Goal: Answer question/provide support: Share knowledge or assist other users

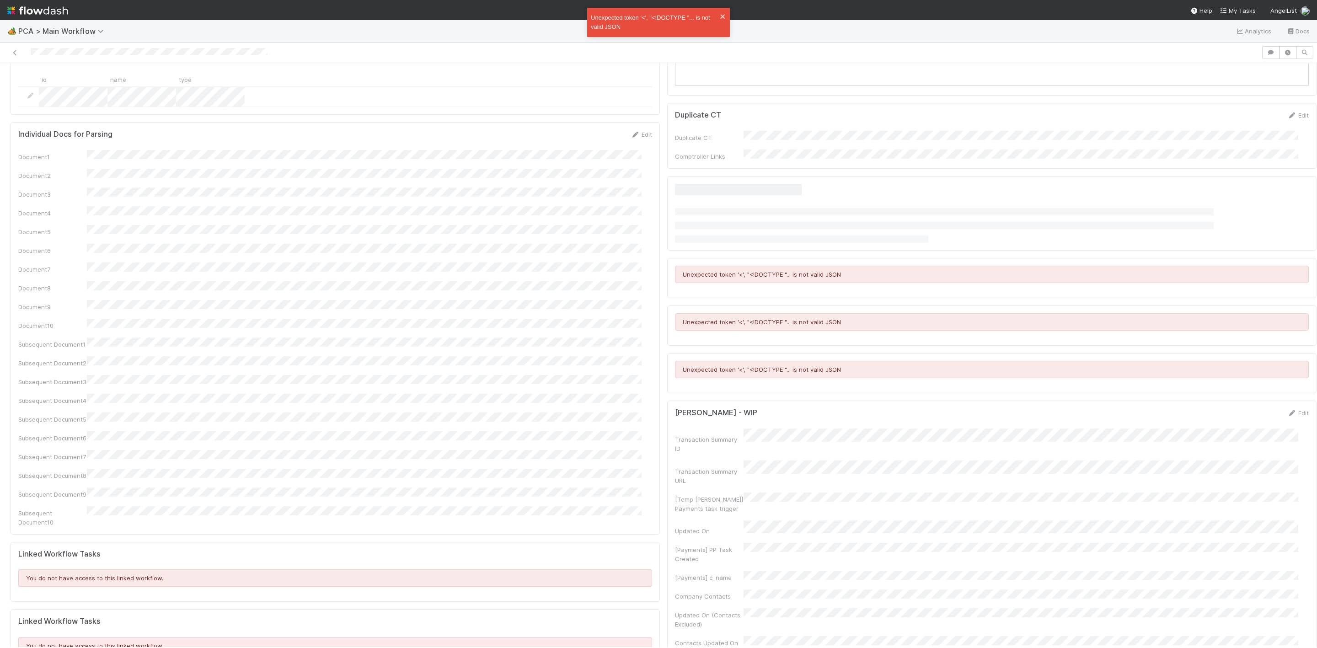
scroll to position [10, 0]
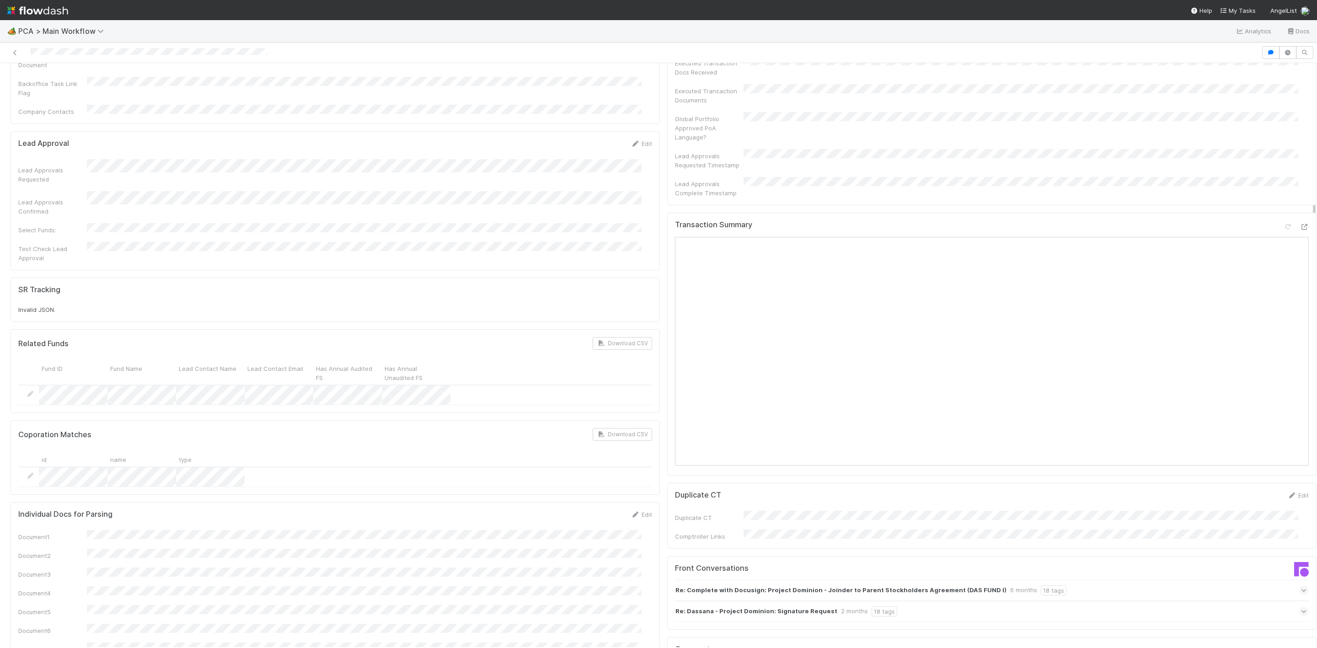
scroll to position [412, 0]
click at [1299, 227] on icon at bounding box center [1303, 230] width 9 height 6
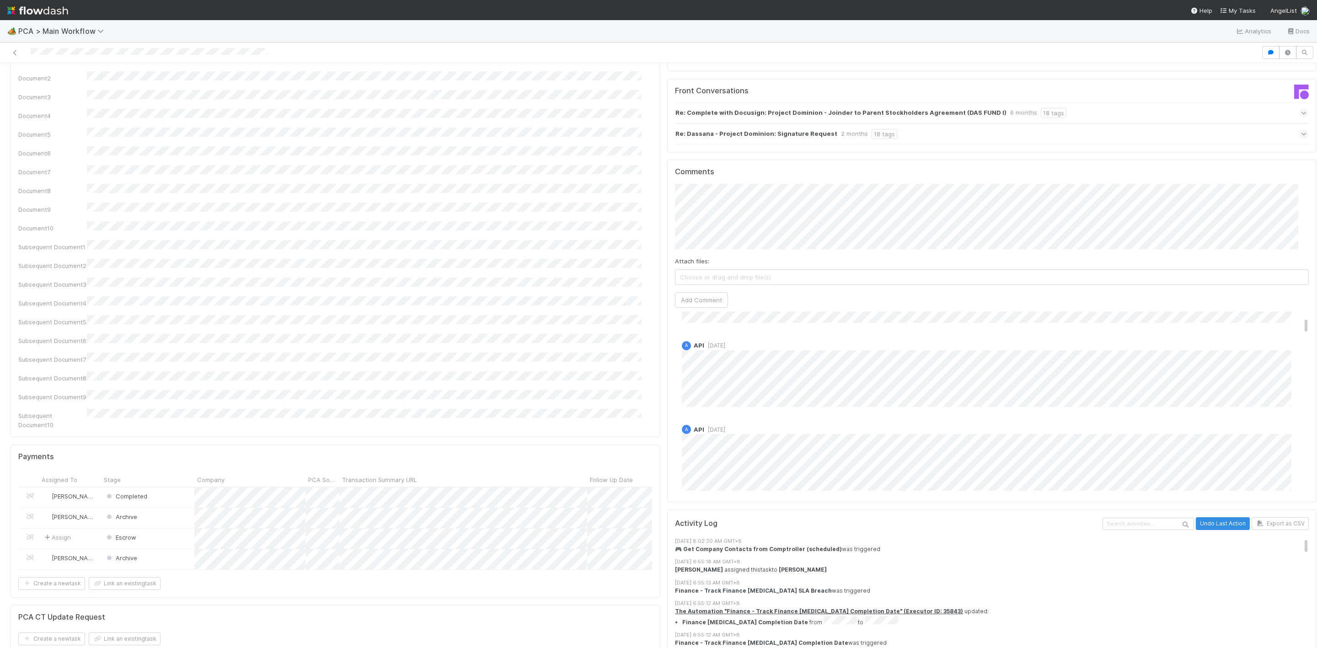
scroll to position [0, 0]
click at [722, 194] on span "Don Walker" at bounding box center [719, 197] width 46 height 7
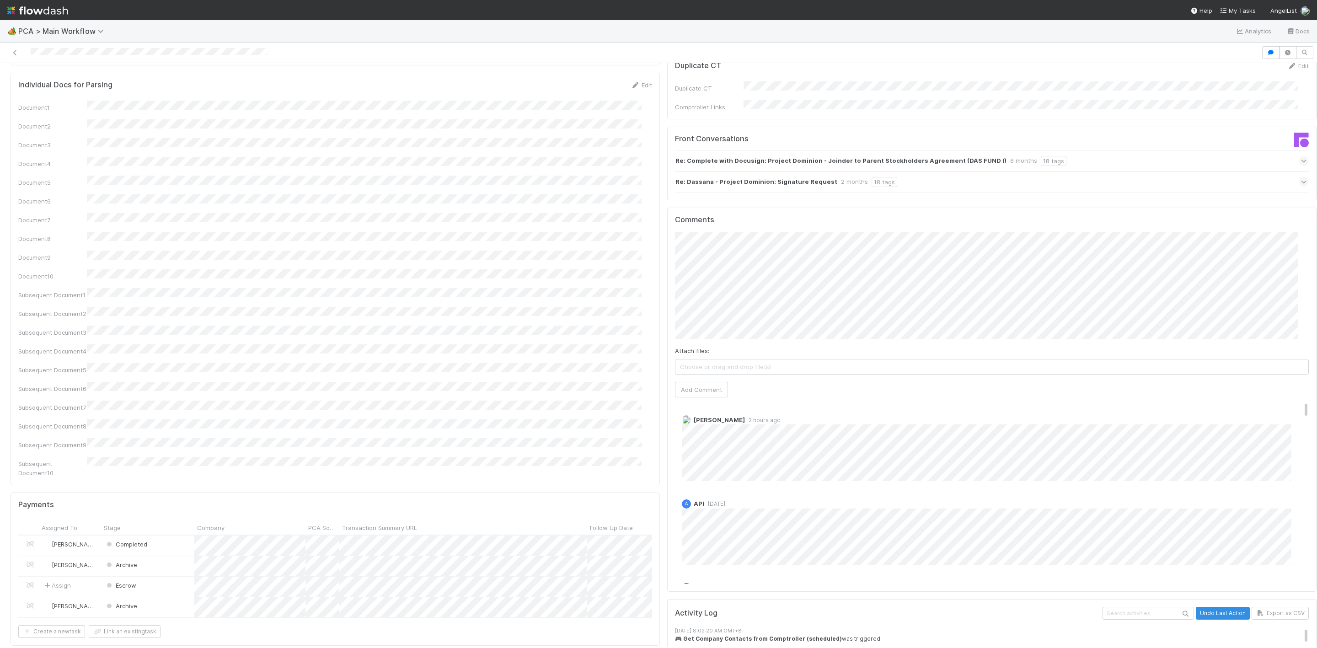
scroll to position [823, 0]
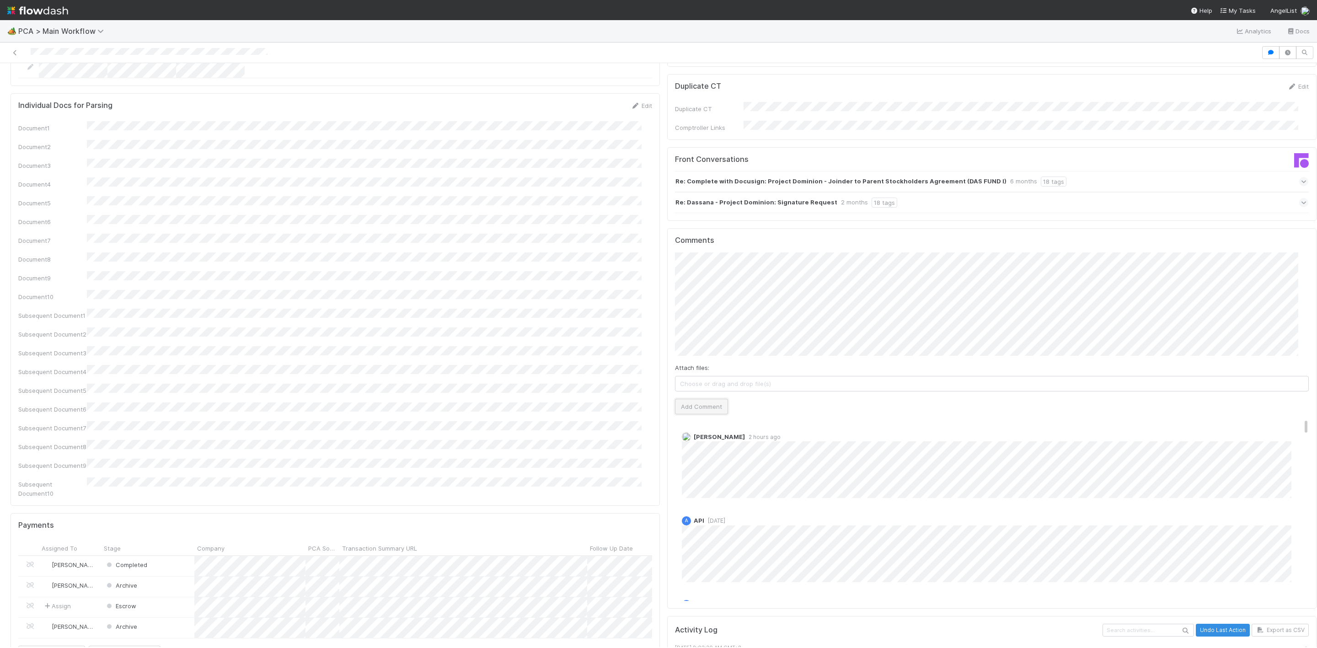
click at [708, 399] on button "Add Comment" at bounding box center [701, 407] width 53 height 16
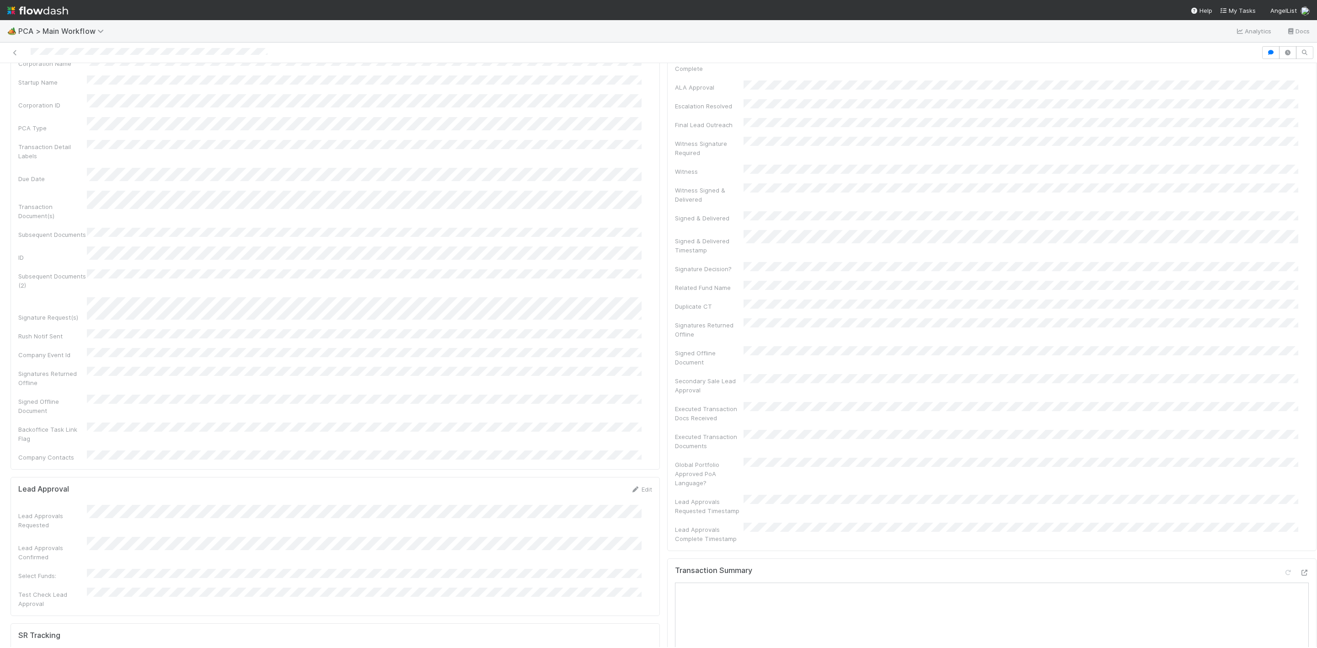
scroll to position [0, 0]
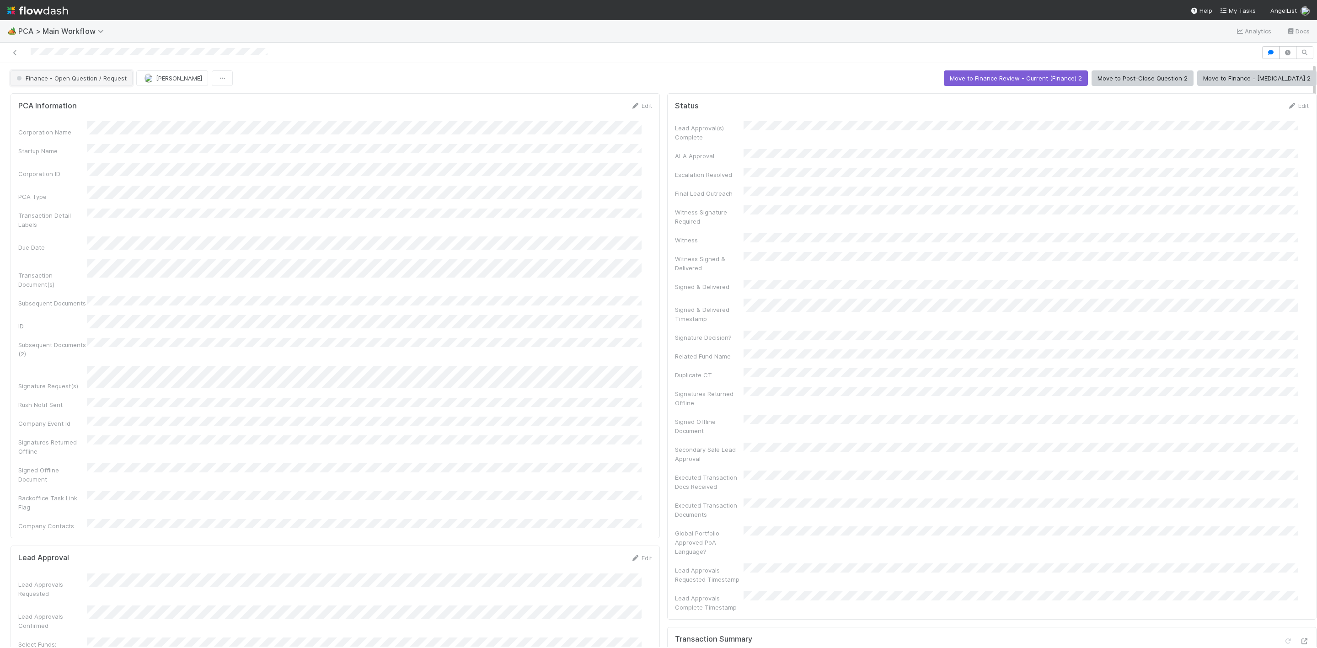
click at [75, 80] on span "Finance - Open Question / Request" at bounding box center [71, 78] width 112 height 7
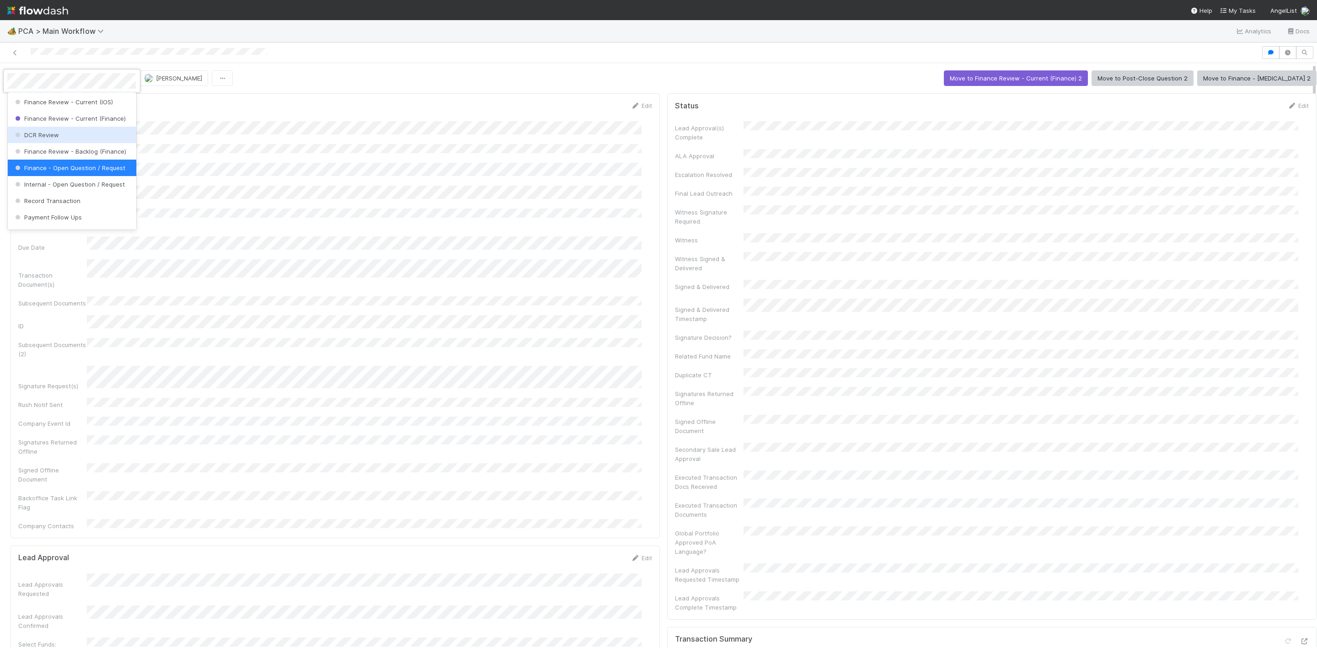
scroll to position [393, 0]
click at [73, 191] on span "Finance Review - Current (Finance)" at bounding box center [69, 186] width 112 height 7
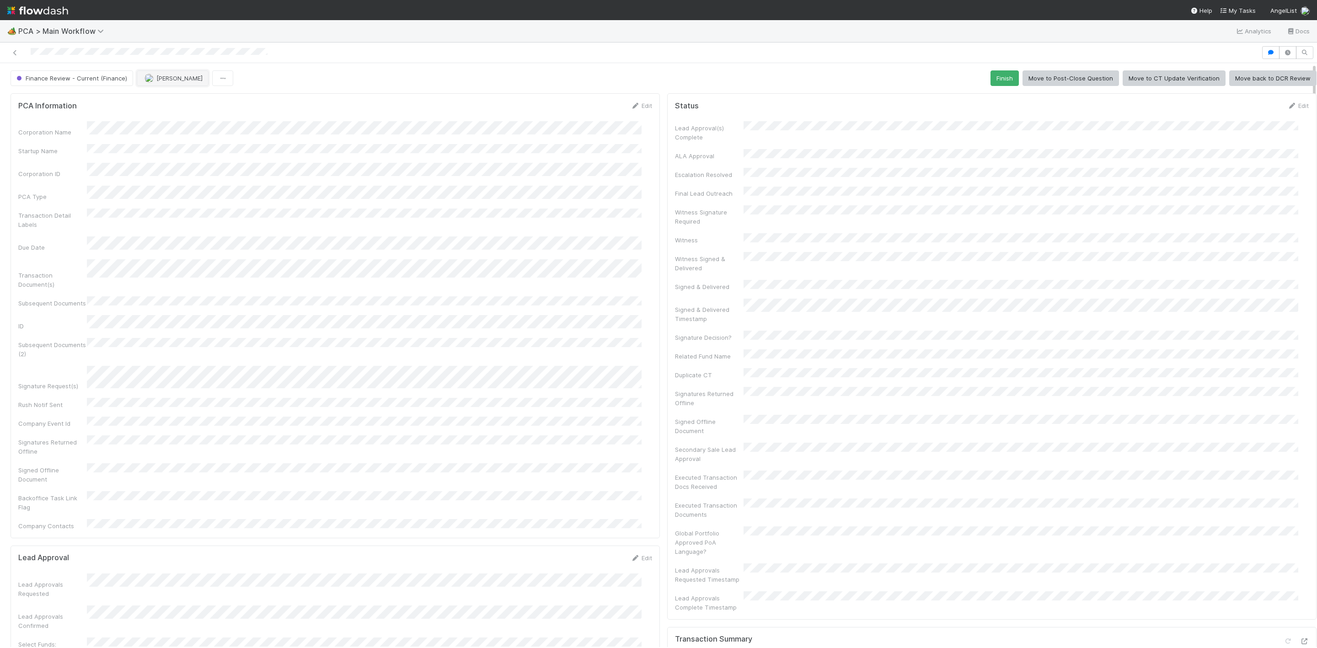
click at [171, 76] on span "[PERSON_NAME]" at bounding box center [179, 78] width 46 height 7
click at [159, 139] on div "Don Walker" at bounding box center [196, 136] width 128 height 16
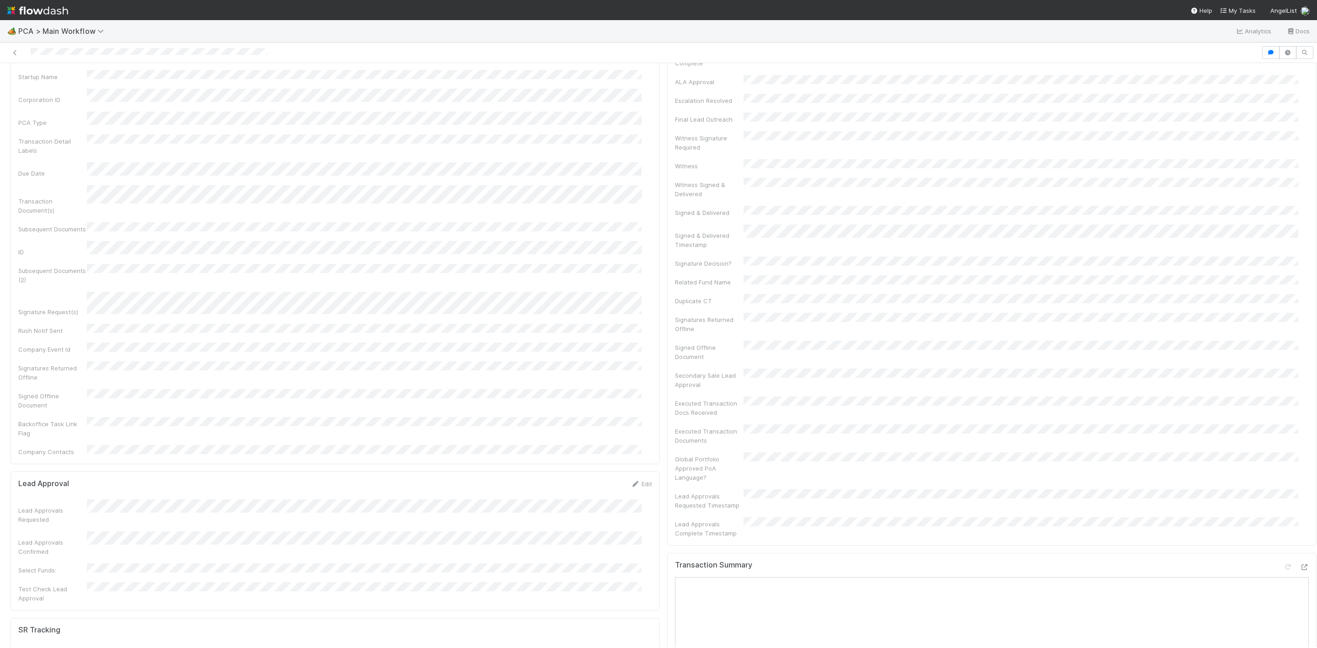
scroll to position [0, 0]
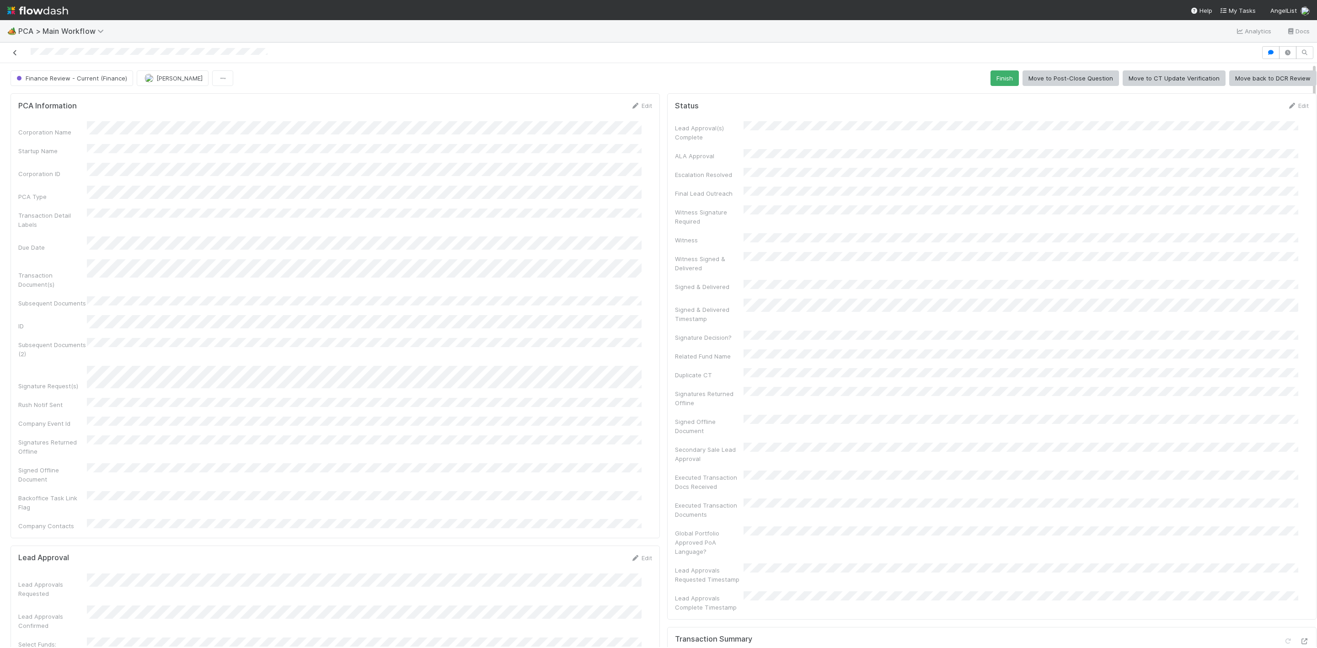
click at [12, 51] on icon at bounding box center [15, 53] width 9 height 6
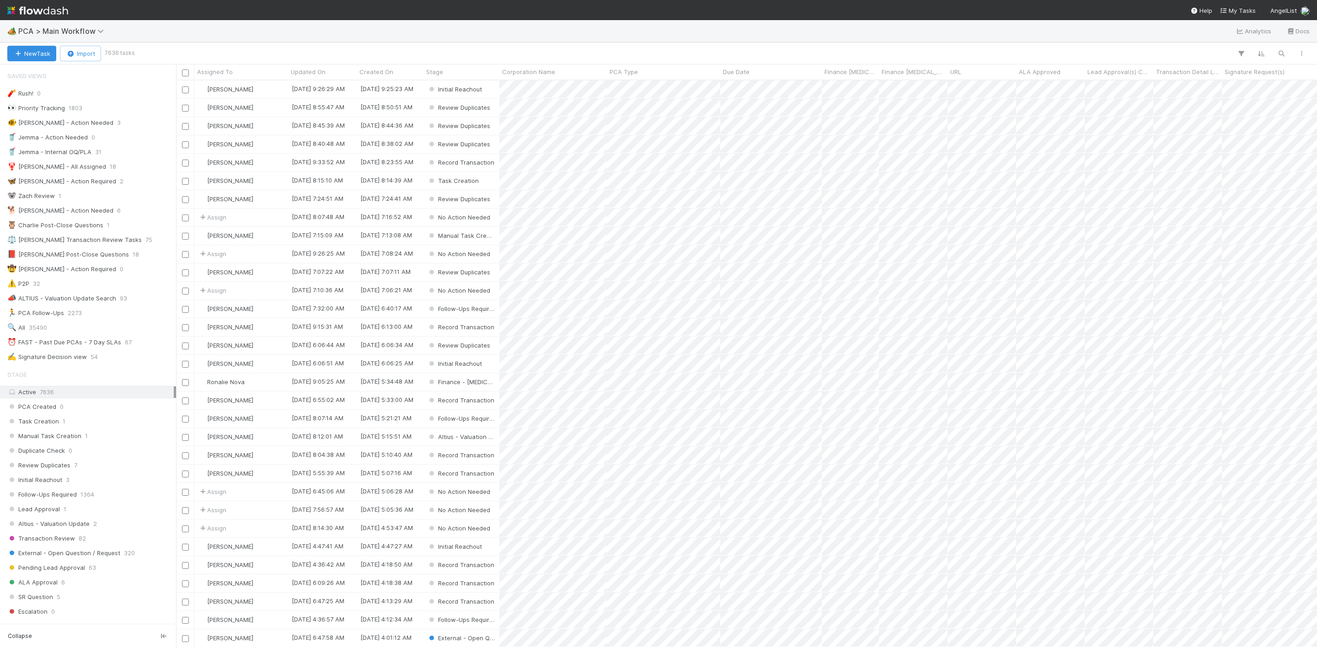
scroll to position [556, 1131]
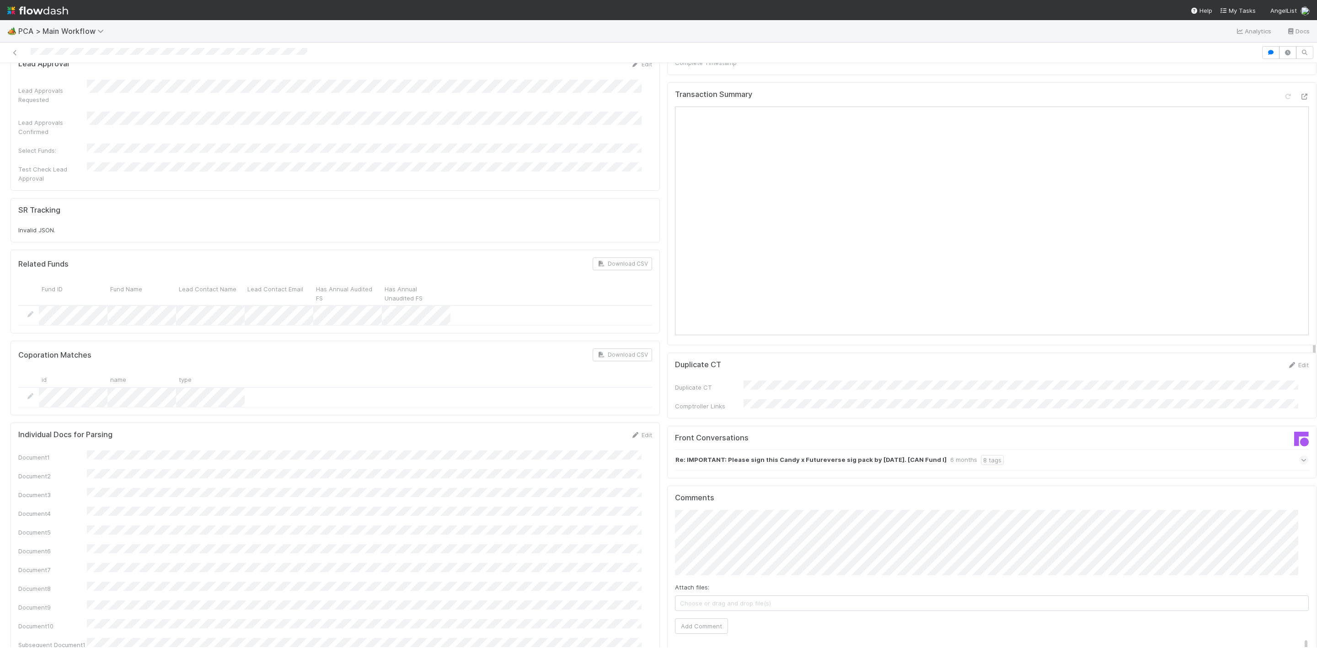
scroll to position [412, 0]
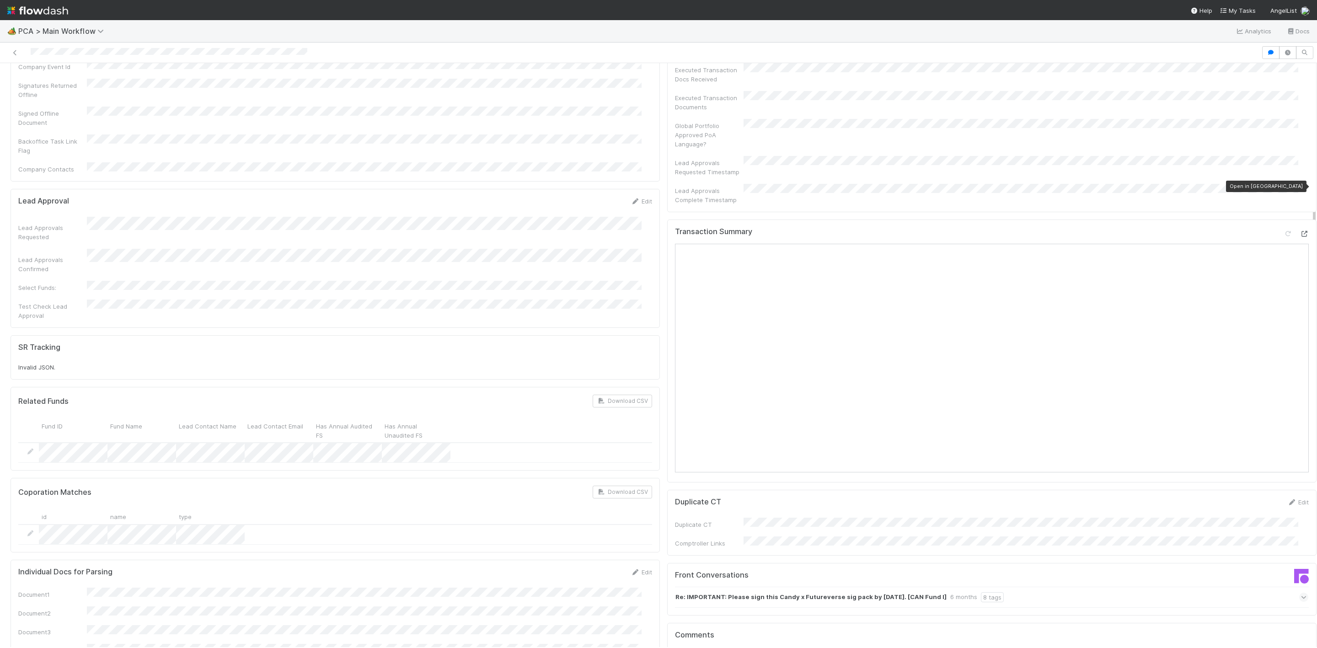
click at [1299, 231] on icon at bounding box center [1303, 234] width 9 height 6
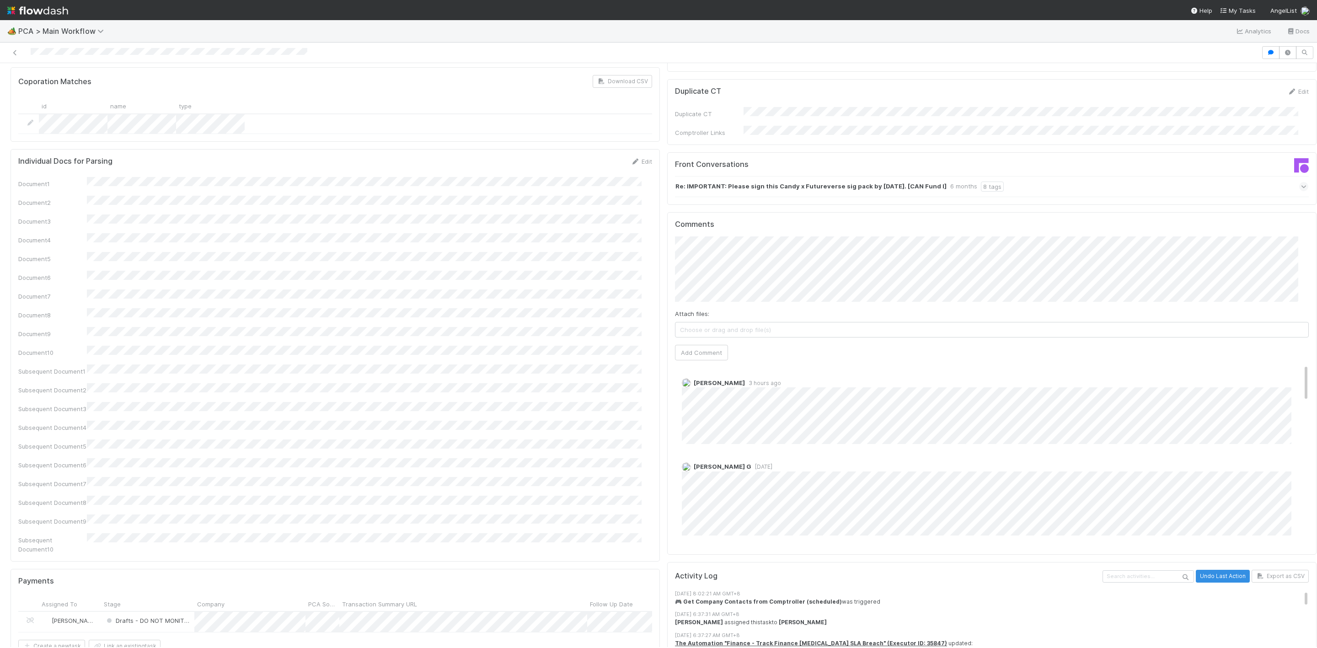
scroll to position [823, 0]
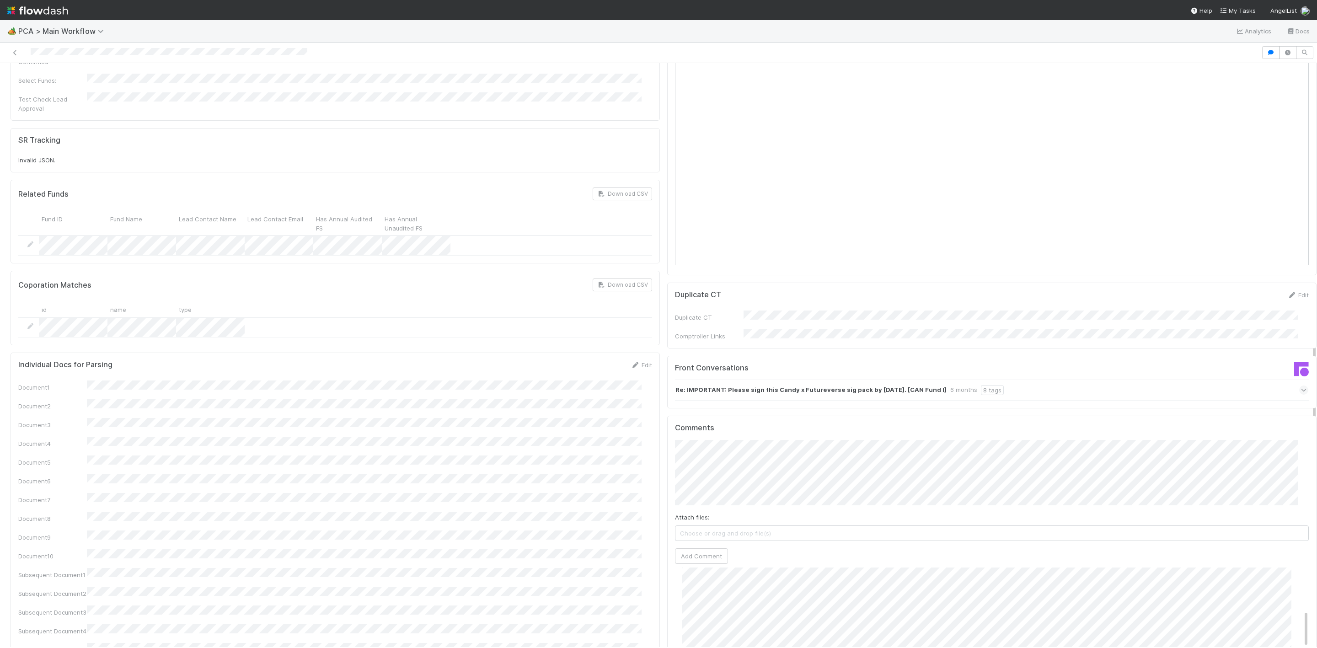
scroll to position [617, 0]
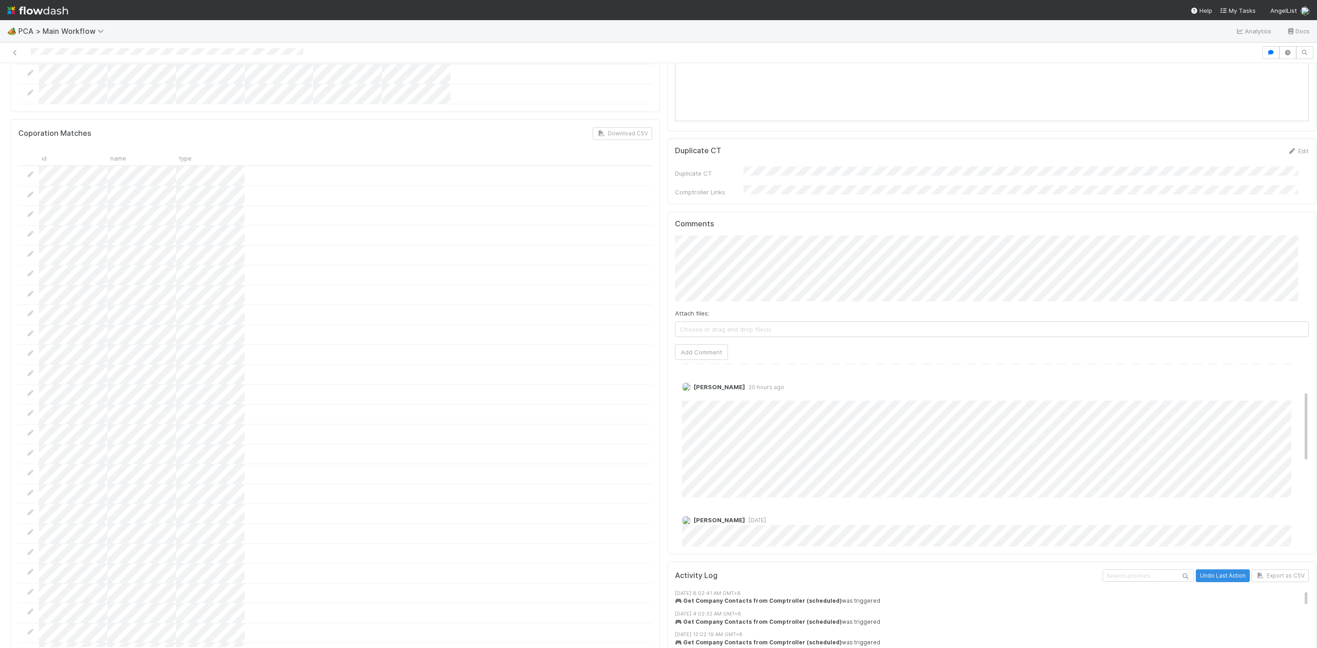
scroll to position [69, 0]
click at [689, 394] on link "Edit" at bounding box center [694, 397] width 11 height 7
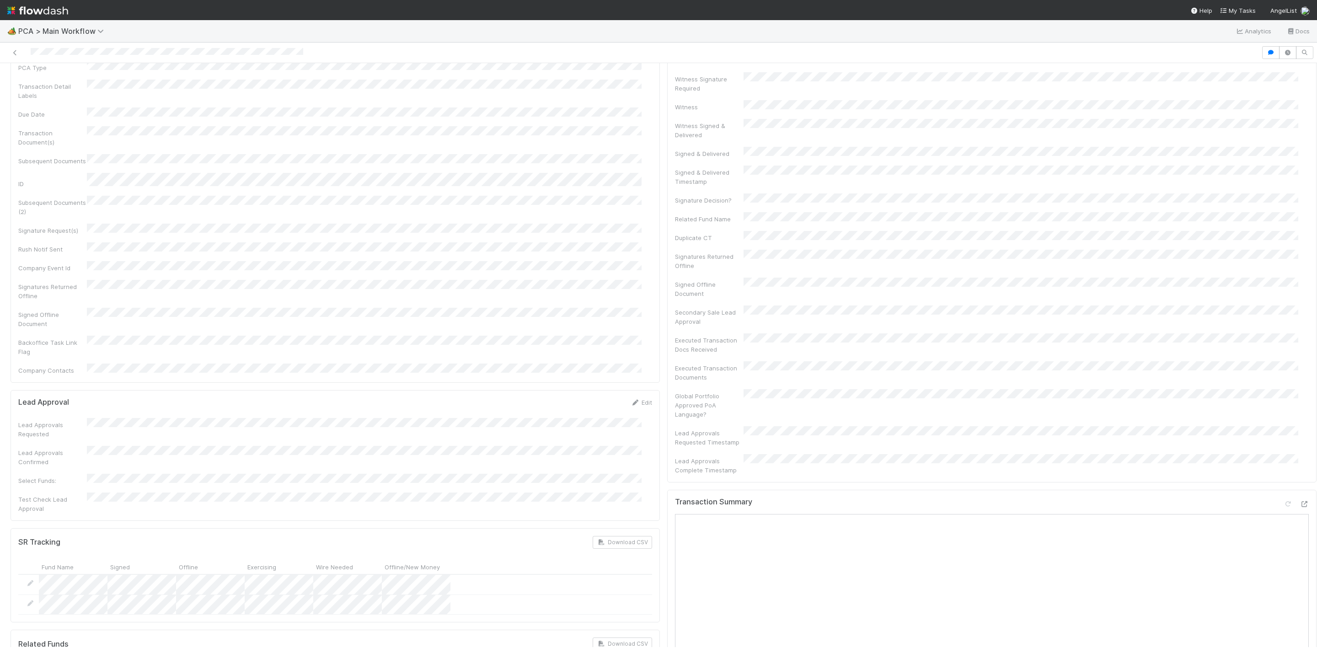
scroll to position [0, 0]
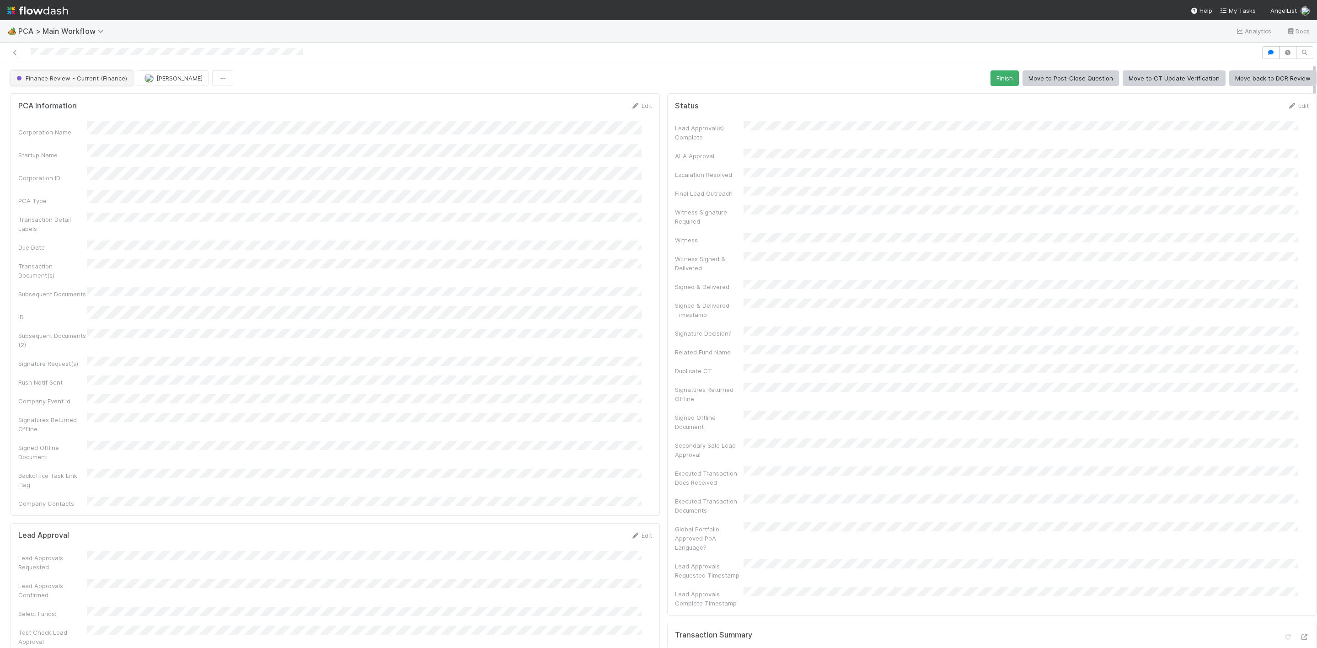
click at [80, 81] on span "Finance Review - Current (Finance)" at bounding box center [71, 78] width 112 height 7
click at [67, 98] on div "Finance - [MEDICAL_DATA]" at bounding box center [72, 102] width 128 height 16
click at [107, 81] on span "Finance Review - Current (Finance)" at bounding box center [71, 78] width 112 height 7
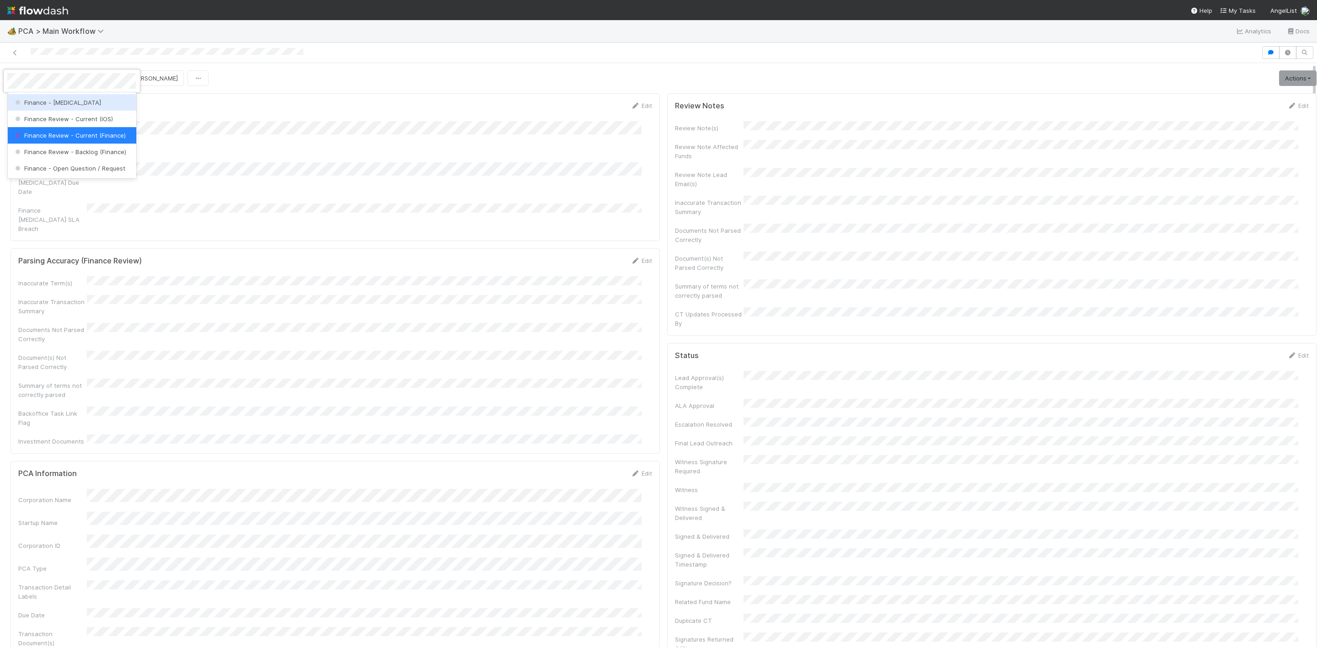
click at [63, 102] on div "Finance - [MEDICAL_DATA]" at bounding box center [72, 102] width 128 height 16
click at [192, 81] on div at bounding box center [658, 324] width 1317 height 648
click at [132, 79] on span "[PERSON_NAME]" at bounding box center [155, 78] width 46 height 7
click at [92, 103] on span "Janice Garcia you" at bounding box center [118, 102] width 60 height 7
click at [6, 53] on div at bounding box center [631, 52] width 1254 height 13
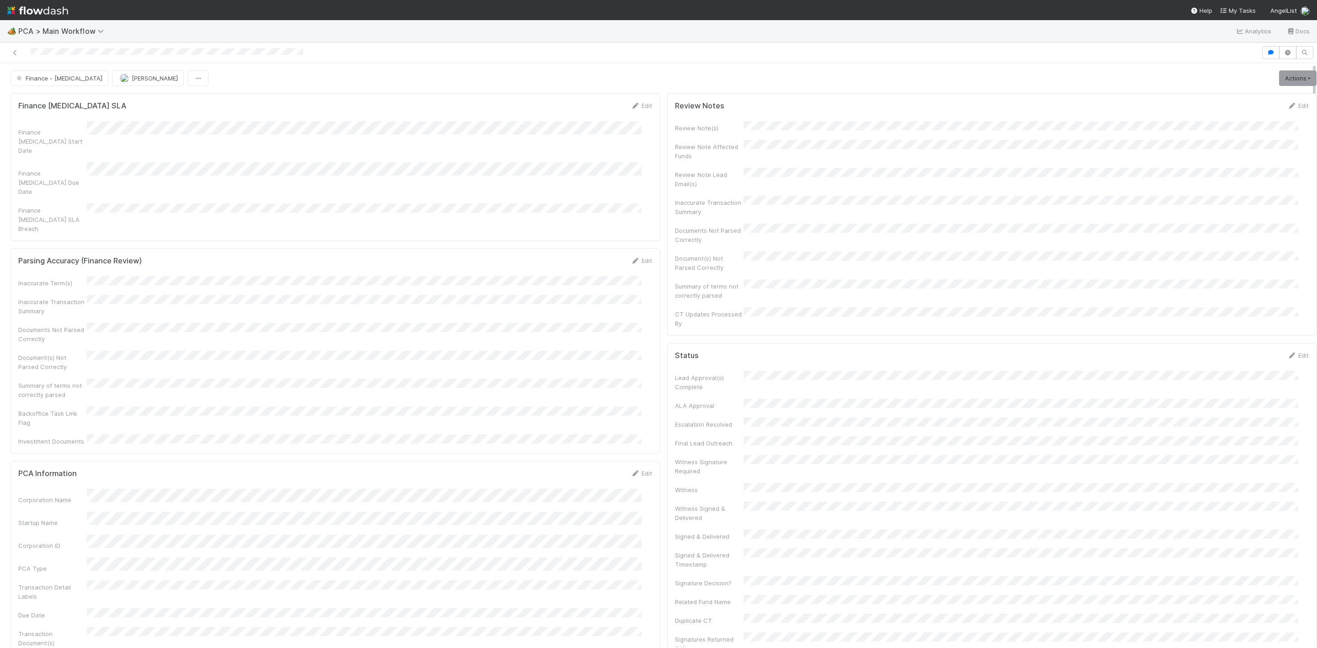
click at [14, 59] on div at bounding box center [631, 52] width 1254 height 13
click at [16, 55] on icon at bounding box center [15, 53] width 9 height 6
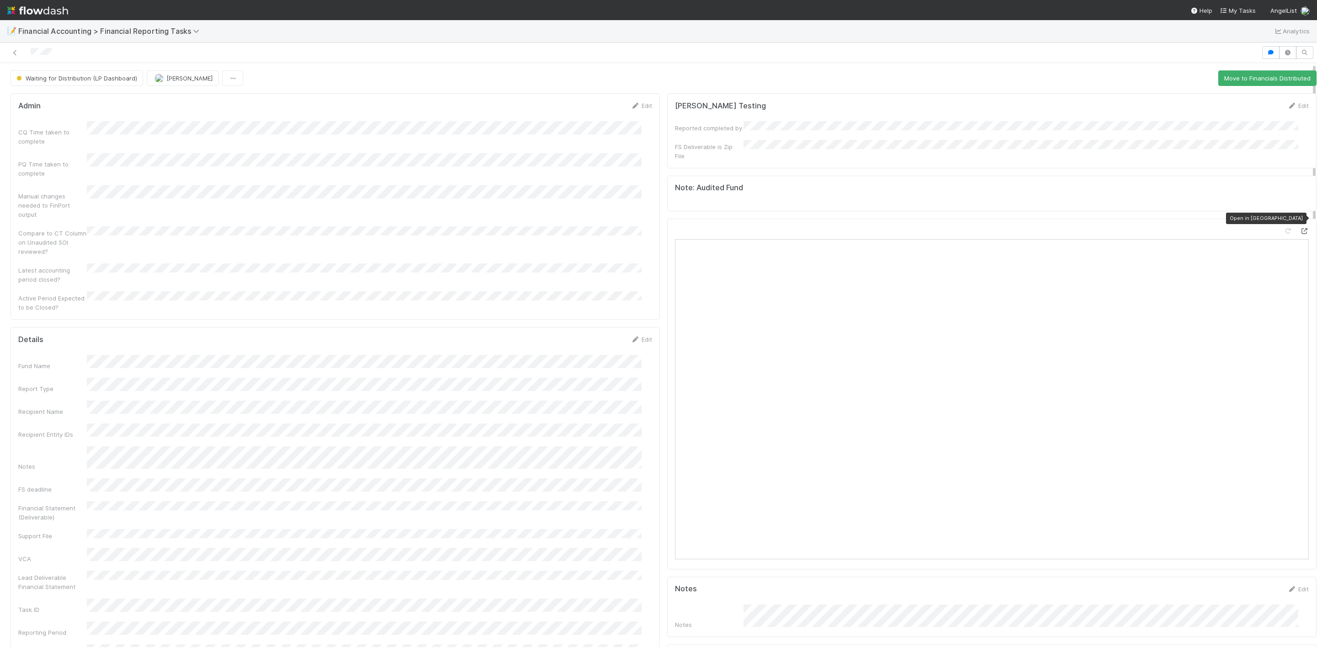
click at [1299, 228] on icon at bounding box center [1303, 231] width 9 height 6
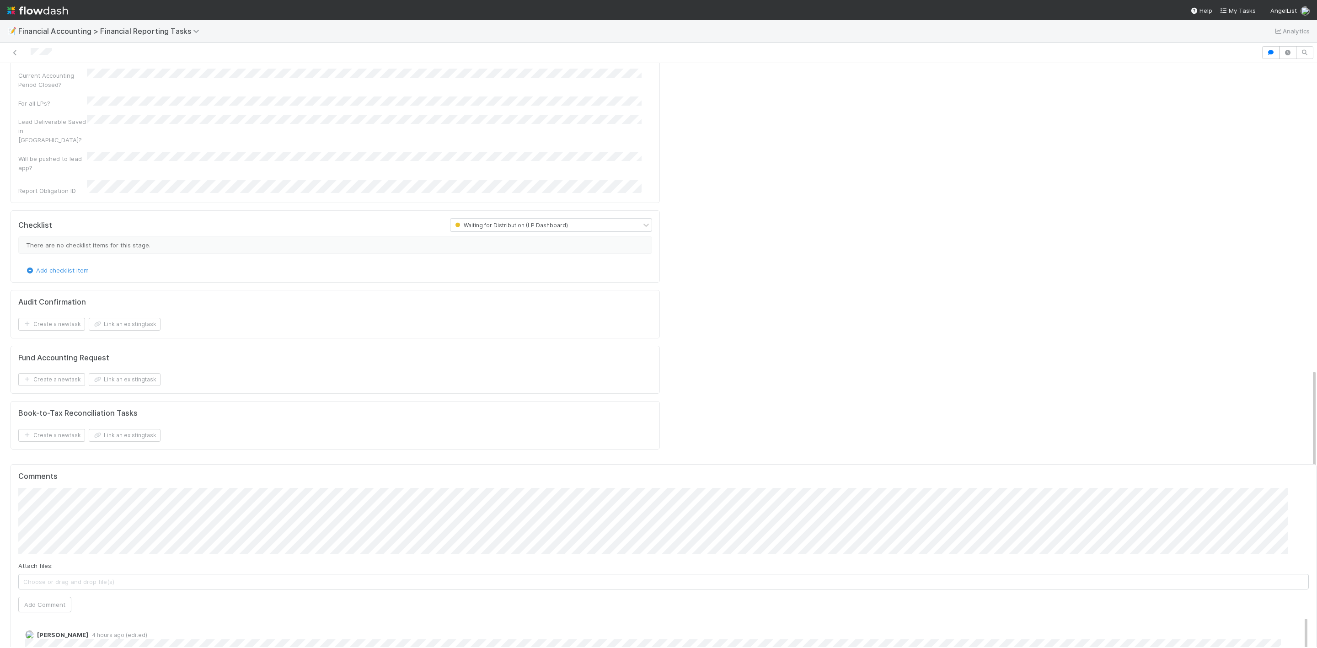
scroll to position [1029, 0]
click at [114, 470] on span "[PERSON_NAME]" at bounding box center [103, 471] width 46 height 7
click at [36, 595] on button "Add Comment" at bounding box center [44, 603] width 53 height 16
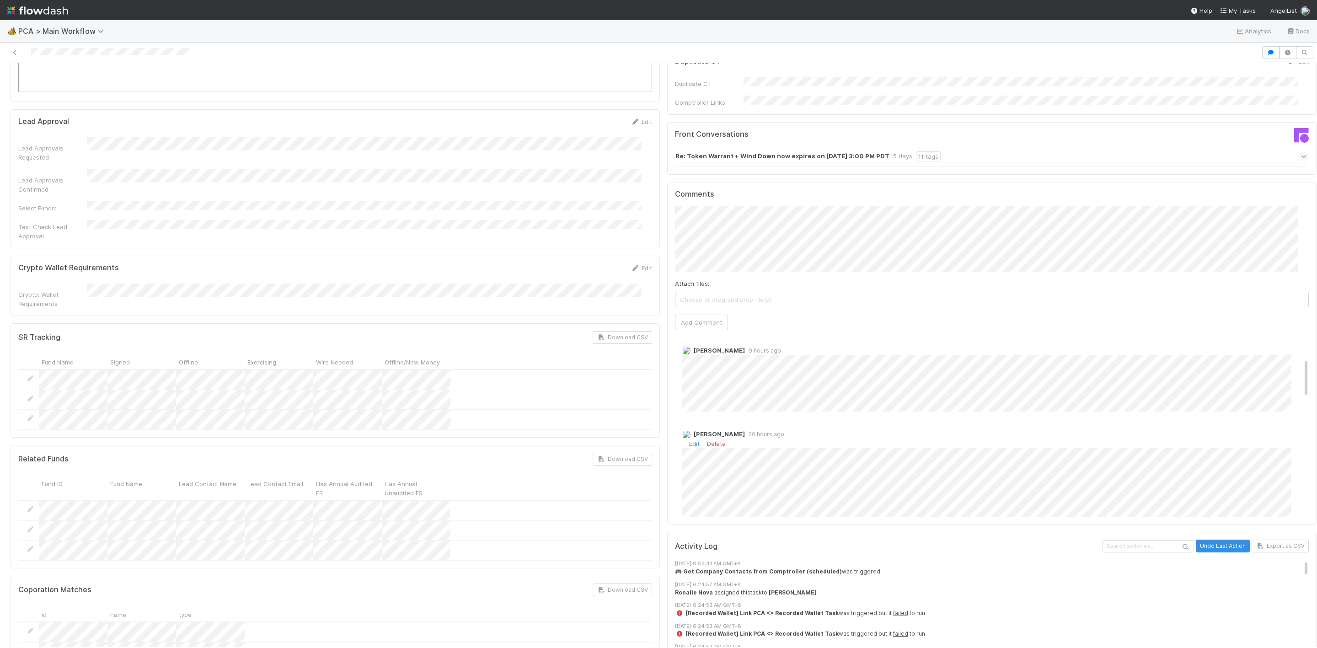
scroll to position [137, 0]
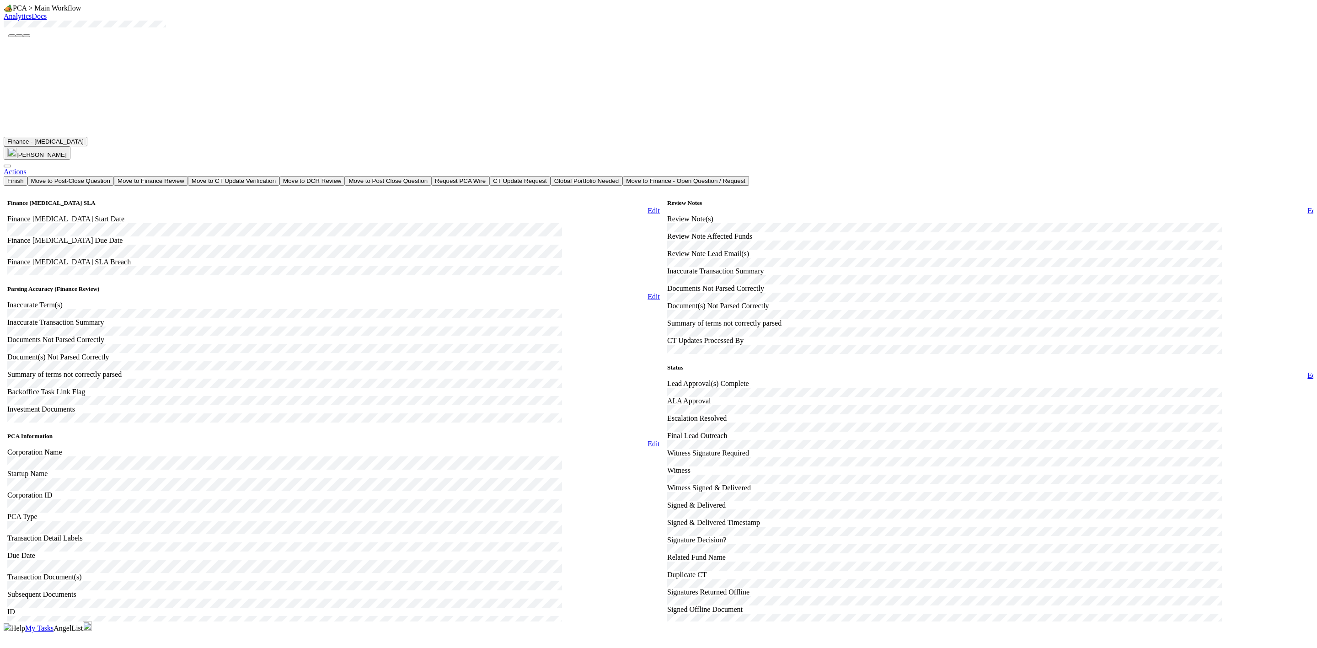
scroll to position [892, 0]
